Goal: Navigation & Orientation: Find specific page/section

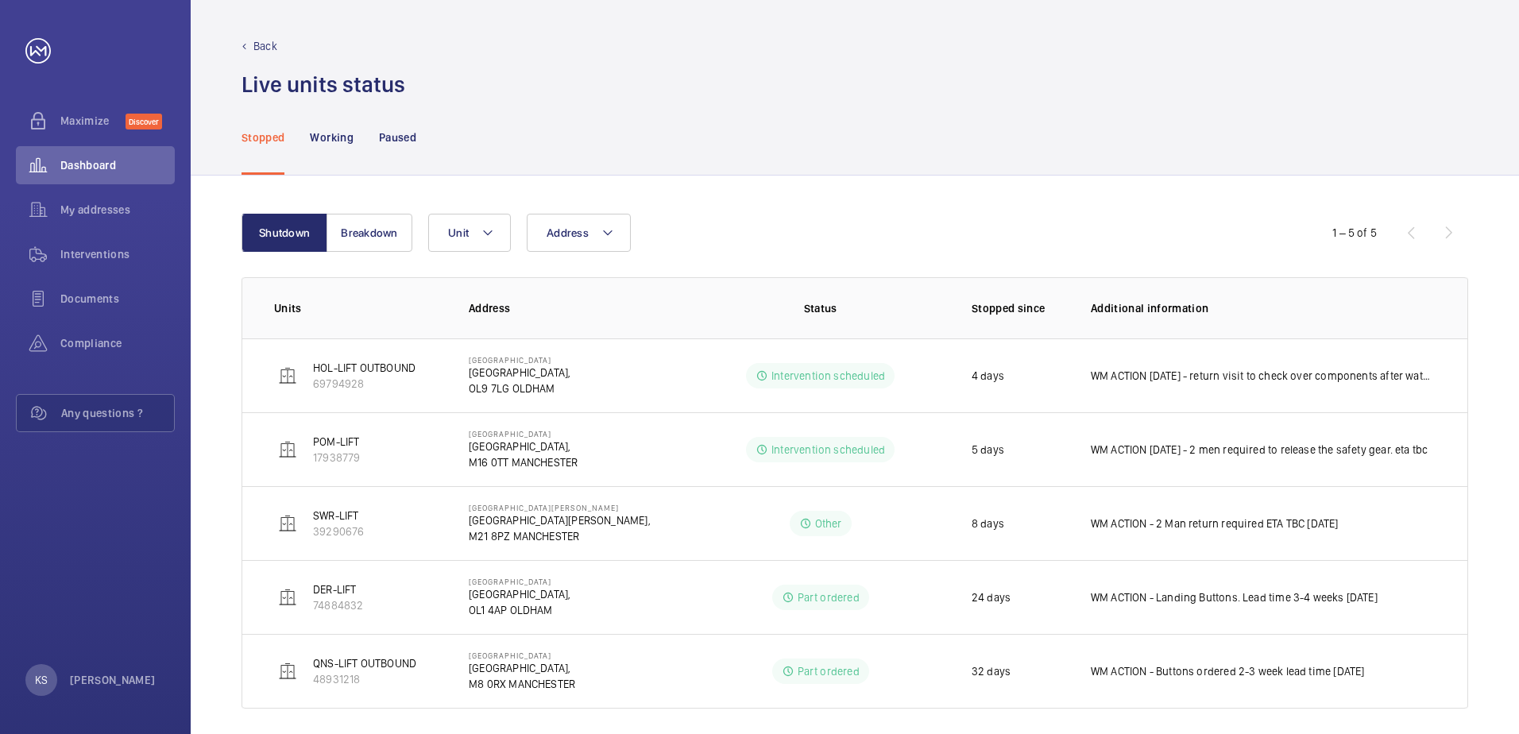
scroll to position [13, 0]
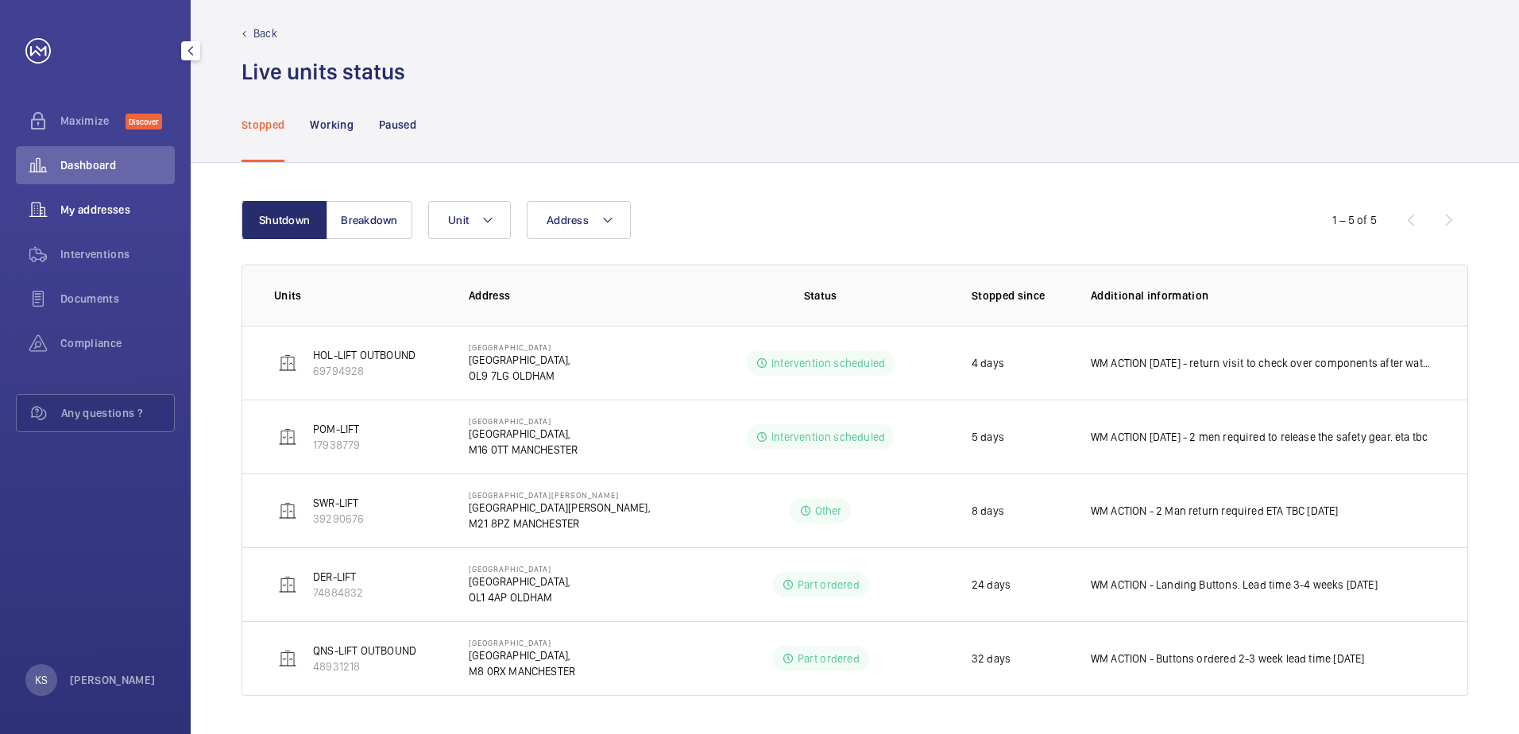
click at [104, 206] on span "My addresses" at bounding box center [117, 210] width 114 height 16
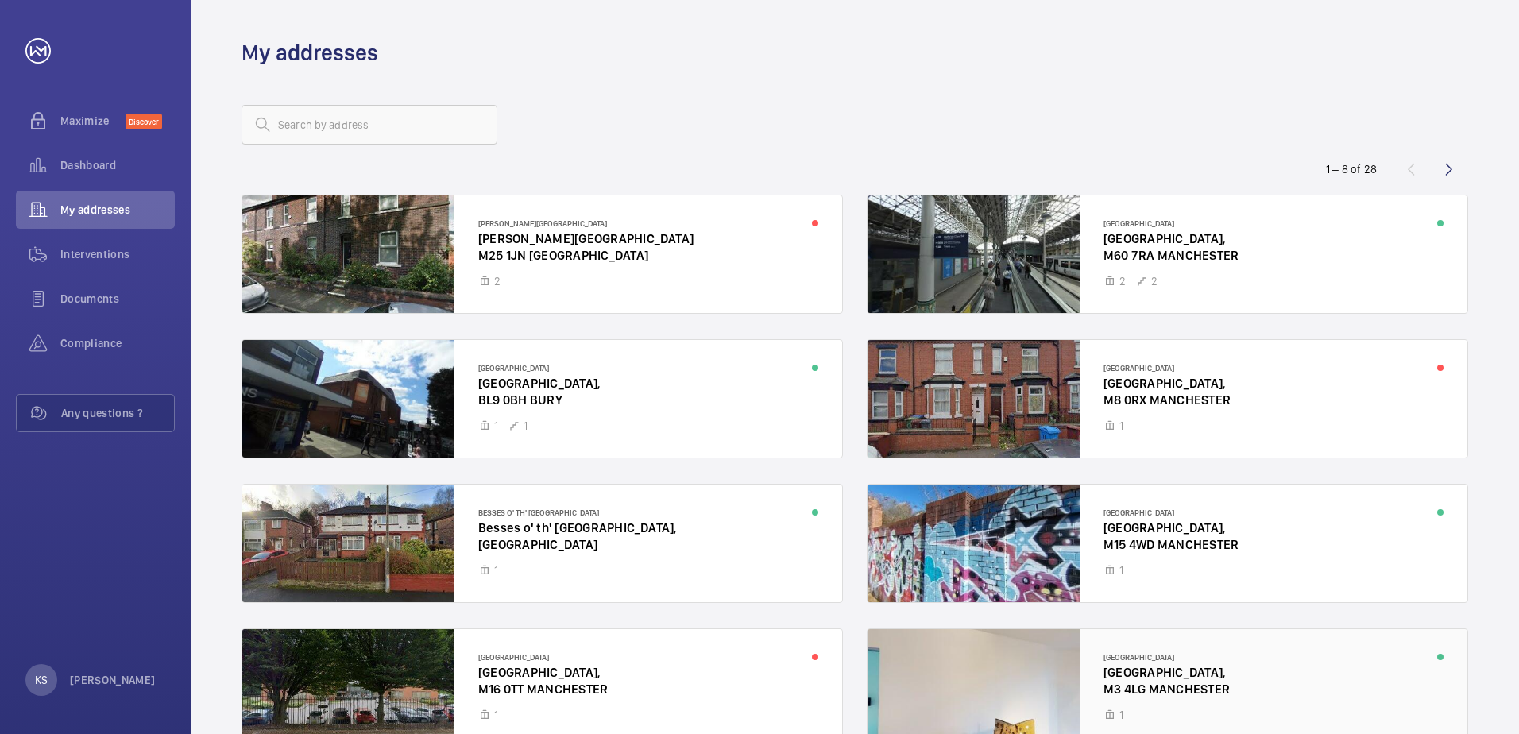
click at [1010, 653] on div at bounding box center [1167, 688] width 600 height 118
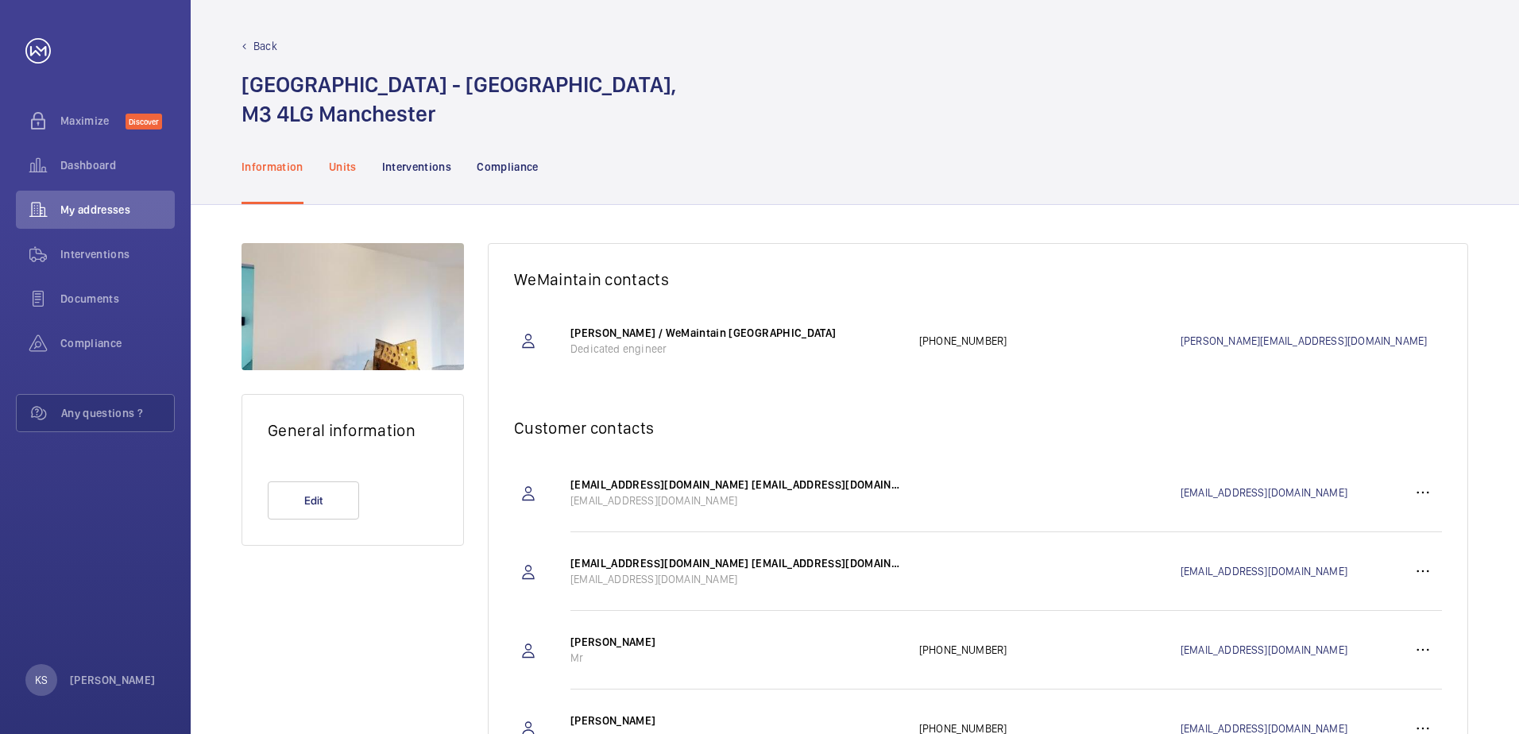
click at [351, 166] on p "Units" at bounding box center [343, 167] width 28 height 16
